Goal: Information Seeking & Learning: Check status

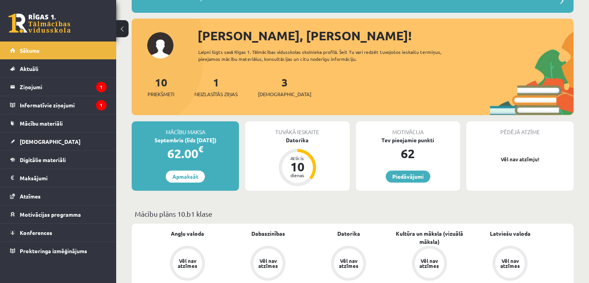
scroll to position [71, 0]
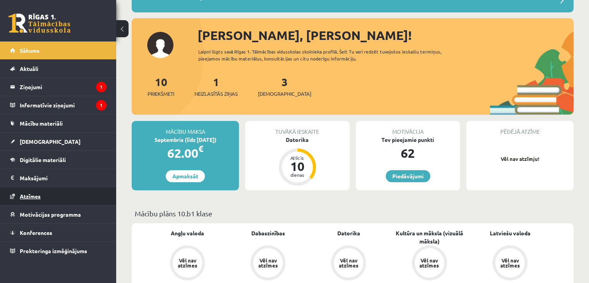
click at [26, 191] on link "Atzīmes" at bounding box center [58, 196] width 96 height 18
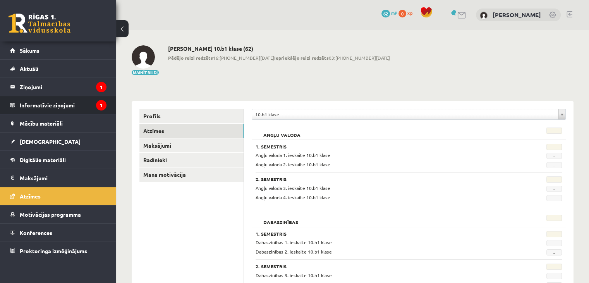
click at [74, 101] on legend "Informatīvie ziņojumi 1" at bounding box center [63, 105] width 87 height 18
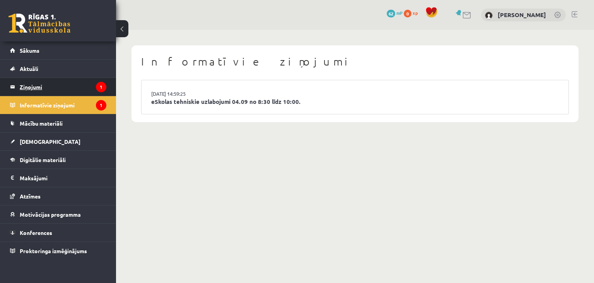
click at [42, 87] on legend "Ziņojumi 1" at bounding box center [63, 87] width 87 height 18
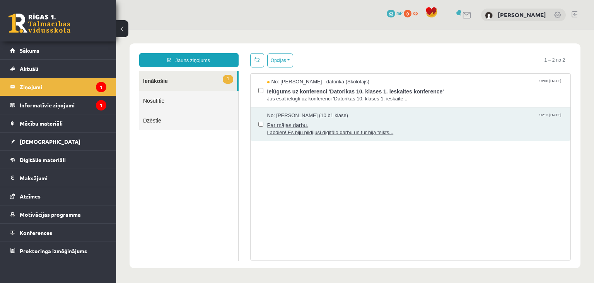
click at [310, 134] on span "Labdien! Es biju pildījusi digitālo darbu un tur bija teikts..." at bounding box center [415, 132] width 296 height 7
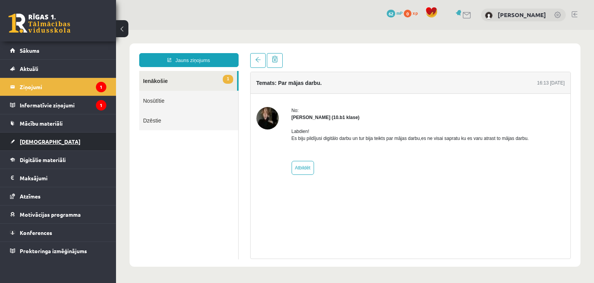
click at [37, 142] on span "[DEMOGRAPHIC_DATA]" at bounding box center [50, 141] width 61 height 7
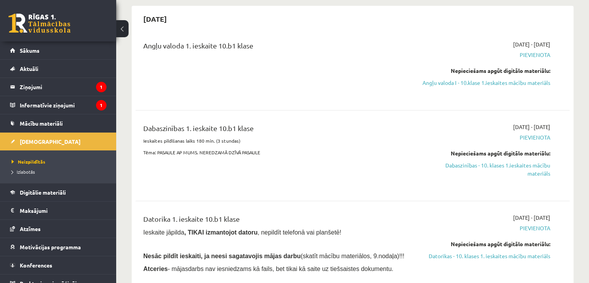
scroll to position [33, 0]
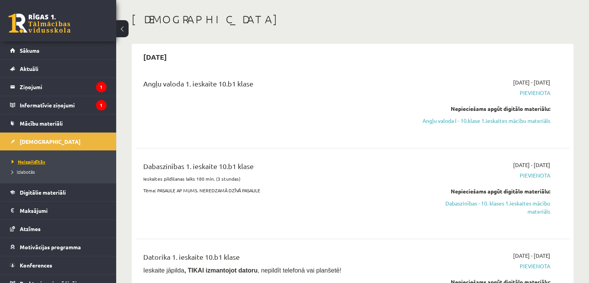
click at [39, 158] on span "Neizpildītās" at bounding box center [29, 161] width 34 height 6
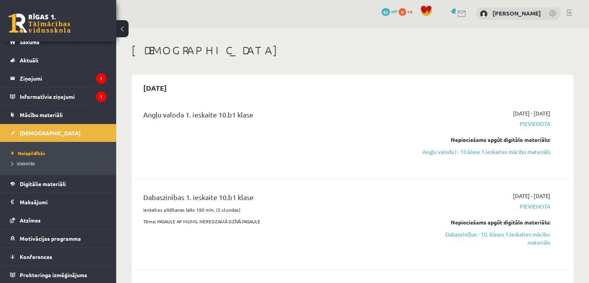
scroll to position [0, 0]
